Goal: Information Seeking & Learning: Learn about a topic

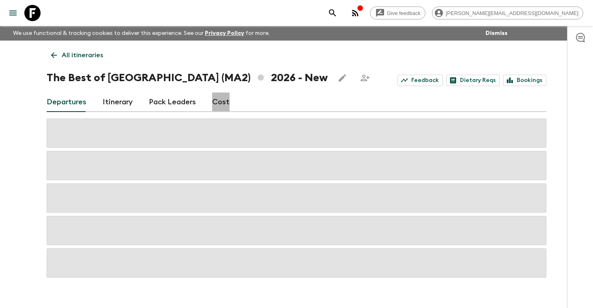
click at [217, 104] on link "Cost" at bounding box center [220, 102] width 17 height 19
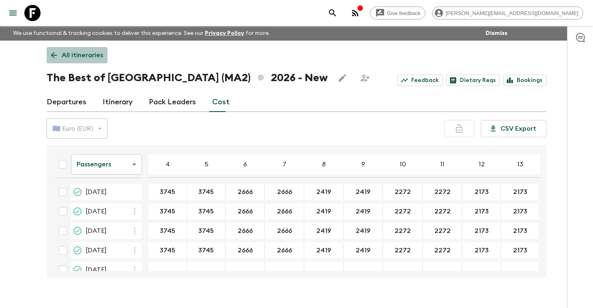
click at [84, 55] on p "All itineraries" at bounding box center [82, 55] width 41 height 10
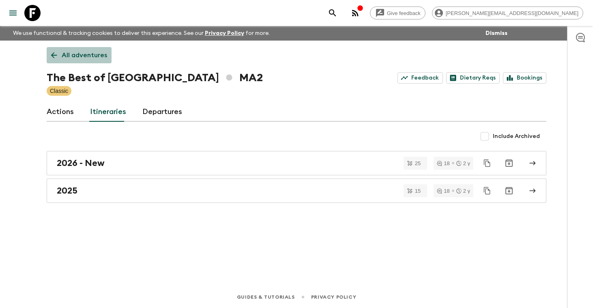
click at [82, 57] on p "All adventures" at bounding box center [84, 55] width 45 height 10
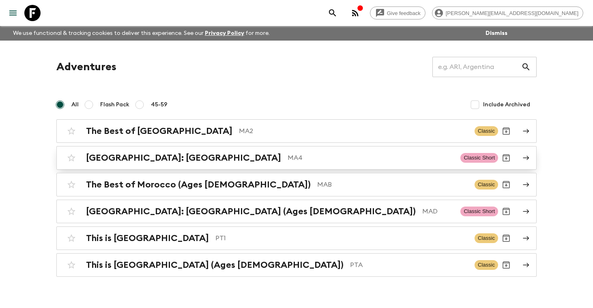
click at [117, 156] on h2 "[GEOGRAPHIC_DATA]: [GEOGRAPHIC_DATA]" at bounding box center [183, 158] width 195 height 11
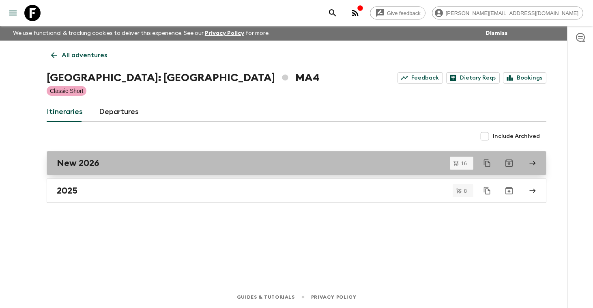
click at [101, 161] on div "New 2026" at bounding box center [289, 163] width 464 height 11
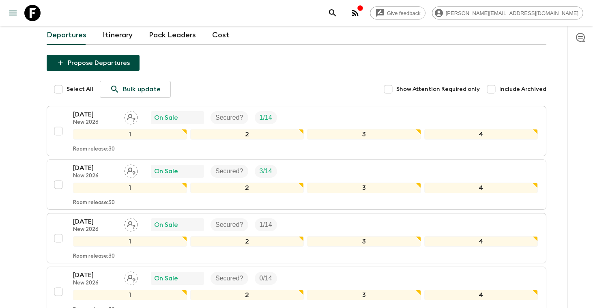
scroll to position [81, 0]
